Goal: Find specific page/section: Find specific page/section

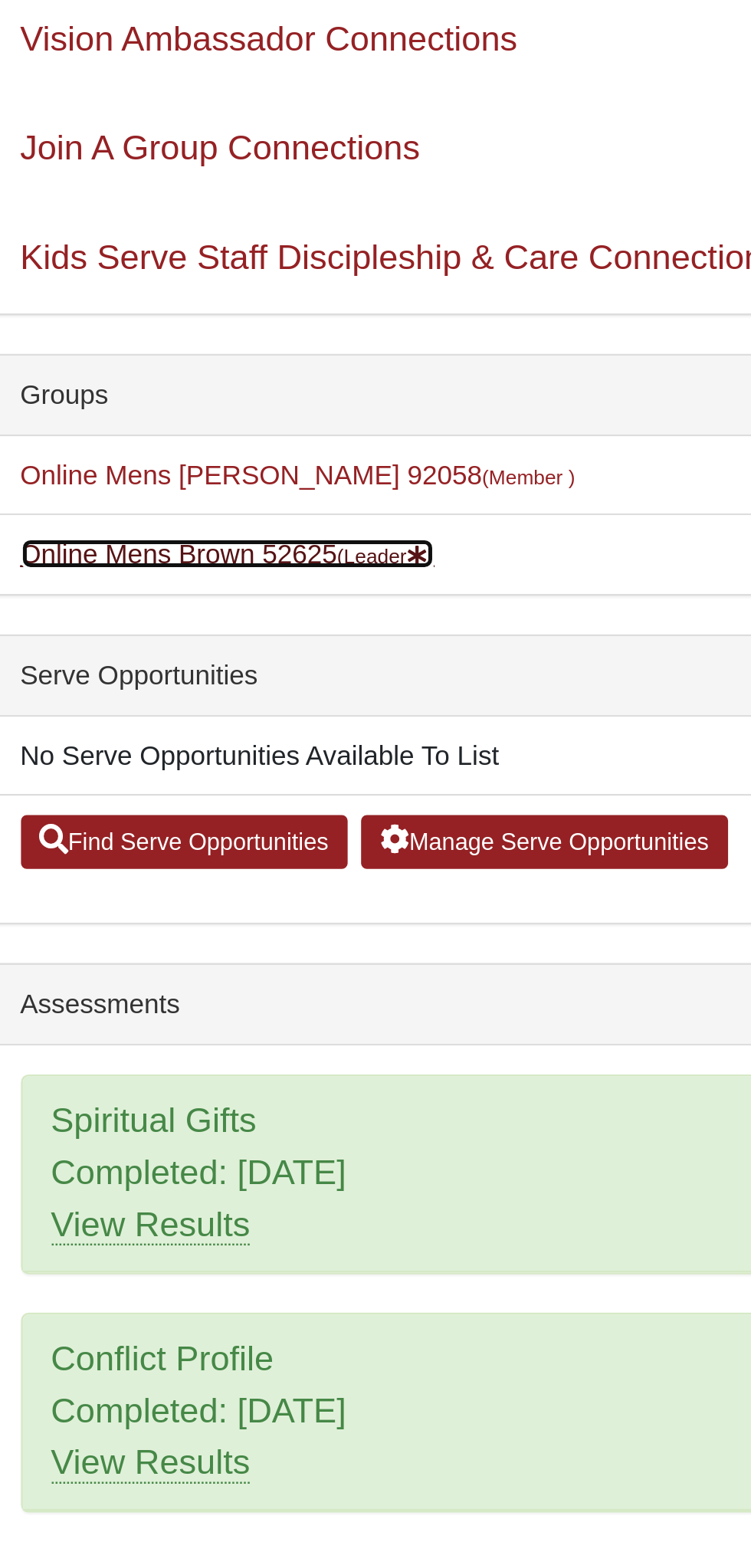
click at [185, 419] on small "(Leader )" at bounding box center [188, 416] width 39 height 9
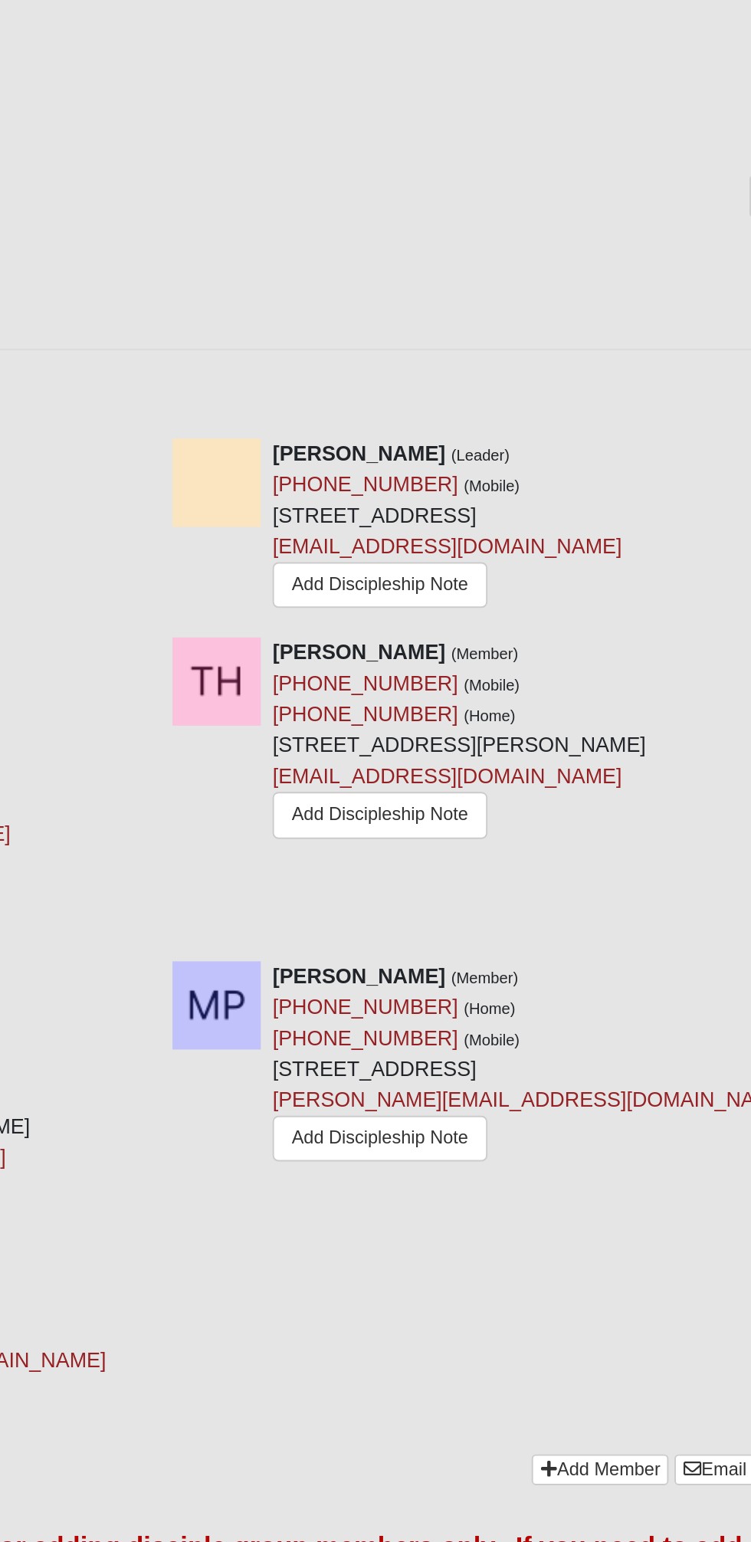
scroll to position [671, 0]
